Goal: Information Seeking & Learning: Find specific fact

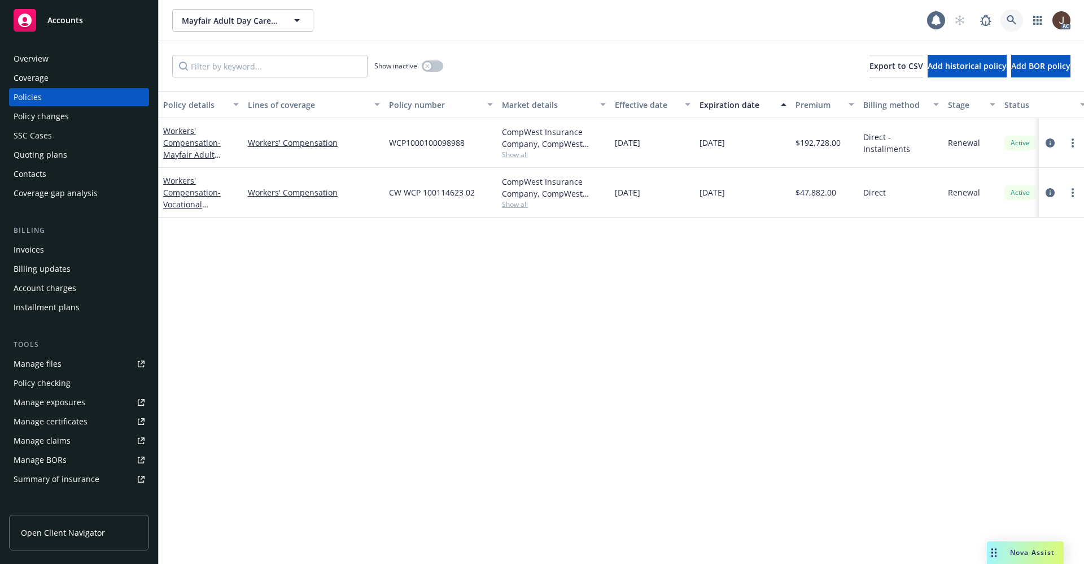
click at [1008, 17] on icon at bounding box center [1012, 20] width 10 height 10
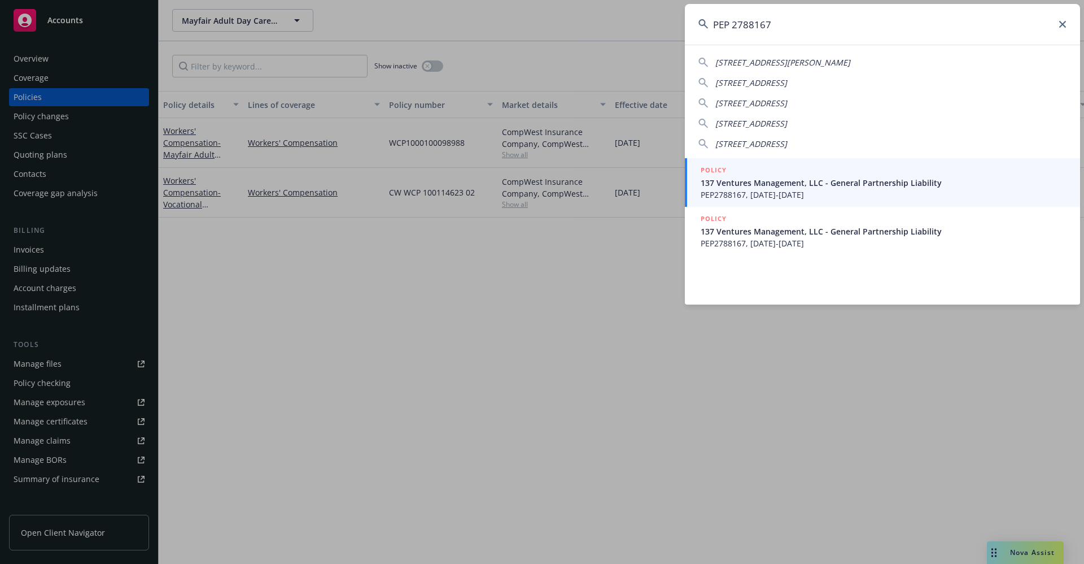
type input "PEP 2788167"
